Goal: Find contact information: Find contact information

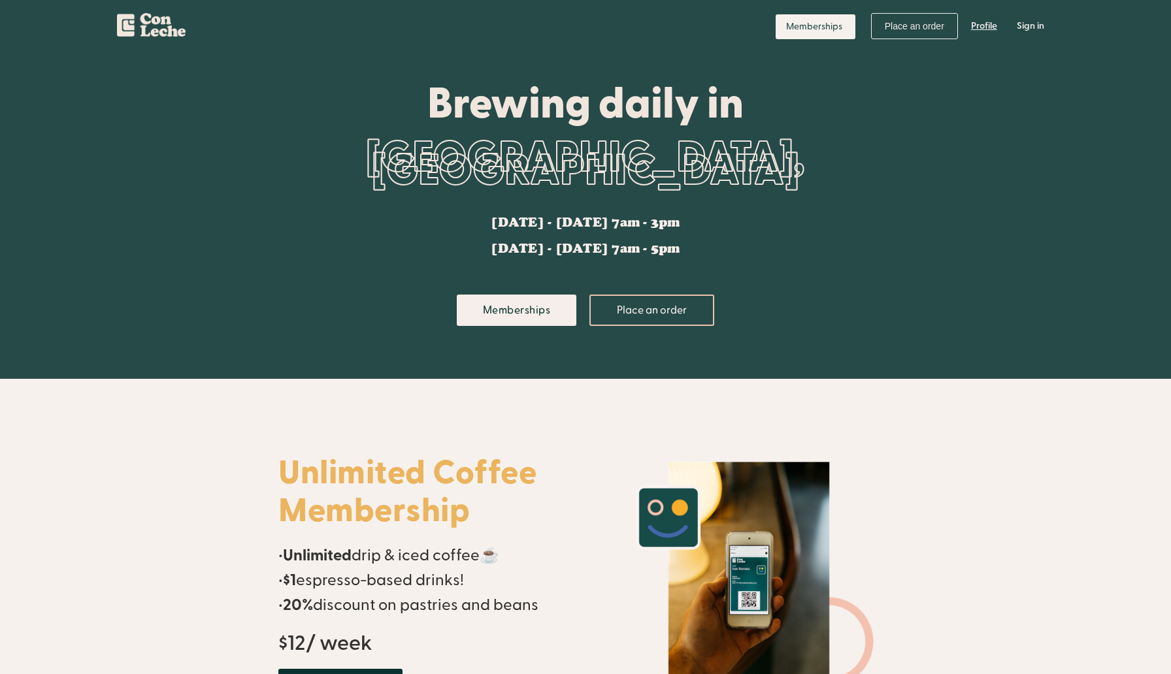
click at [985, 25] on link "Profile" at bounding box center [984, 26] width 46 height 39
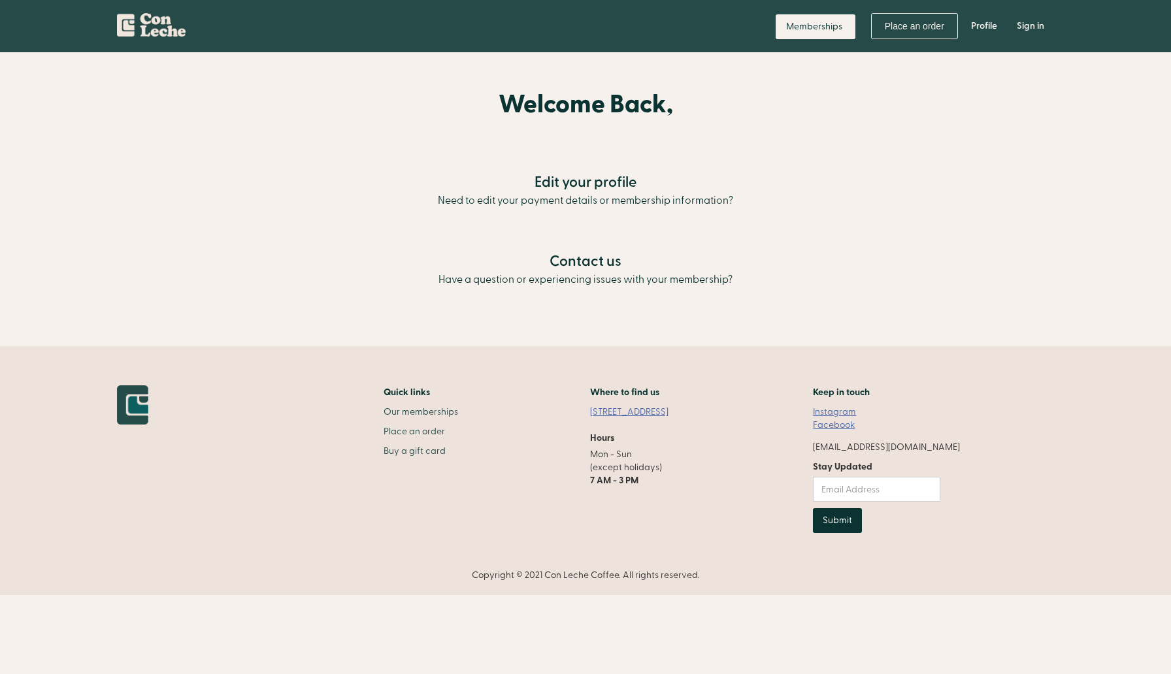
click at [562, 279] on p "Have a question or experiencing issues with your membership?" at bounding box center [585, 279] width 1171 height 13
click at [578, 255] on h2 "Contact us" at bounding box center [585, 262] width 1171 height 24
click at [856, 409] on link "Instagram" at bounding box center [834, 412] width 43 height 13
drag, startPoint x: 842, startPoint y: 445, endPoint x: 963, endPoint y: 441, distance: 120.9
click at [963, 441] on div "Quick links Our memberships Place an order Buy a gift card Where to find us 181…" at bounding box center [585, 483] width 937 height 197
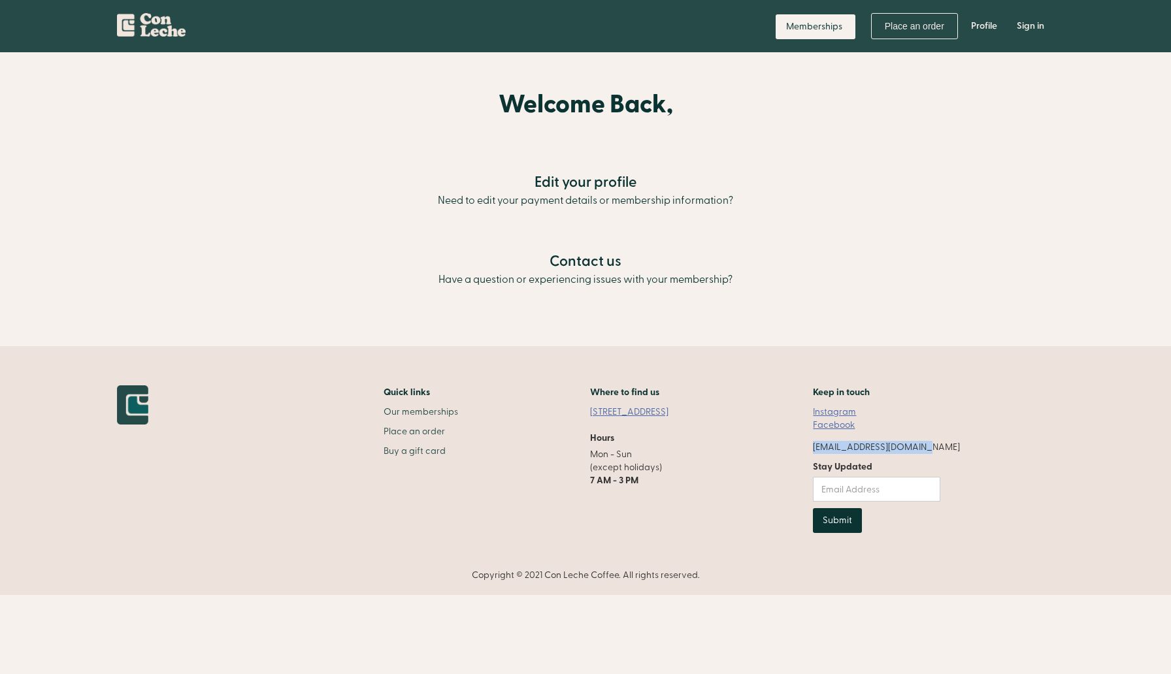
copy div "[EMAIL_ADDRESS][DOMAIN_NAME]"
